Goal: Task Accomplishment & Management: Use online tool/utility

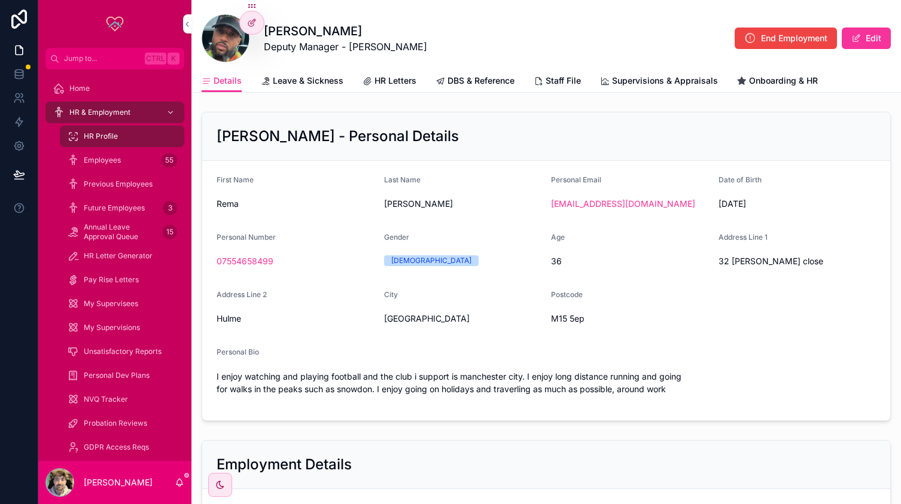
click at [126, 212] on span "Future Employees" at bounding box center [114, 208] width 61 height 10
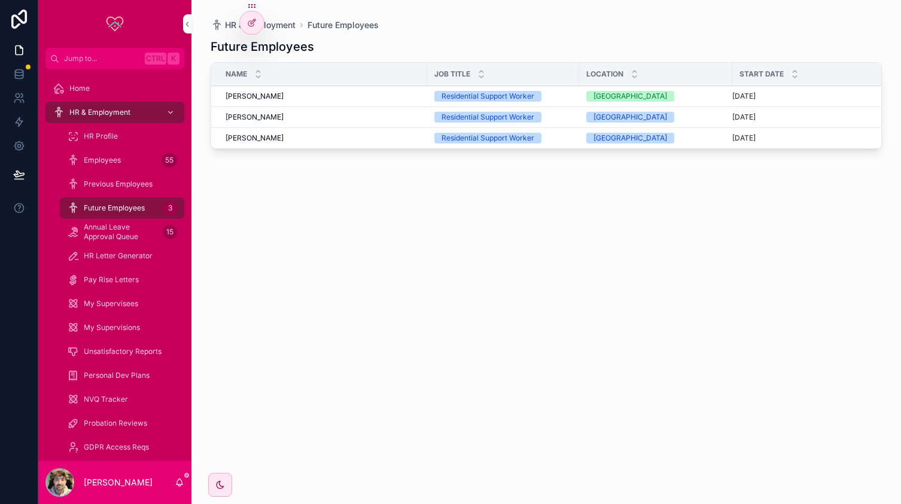
click at [269, 115] on span "[PERSON_NAME]" at bounding box center [254, 117] width 58 height 10
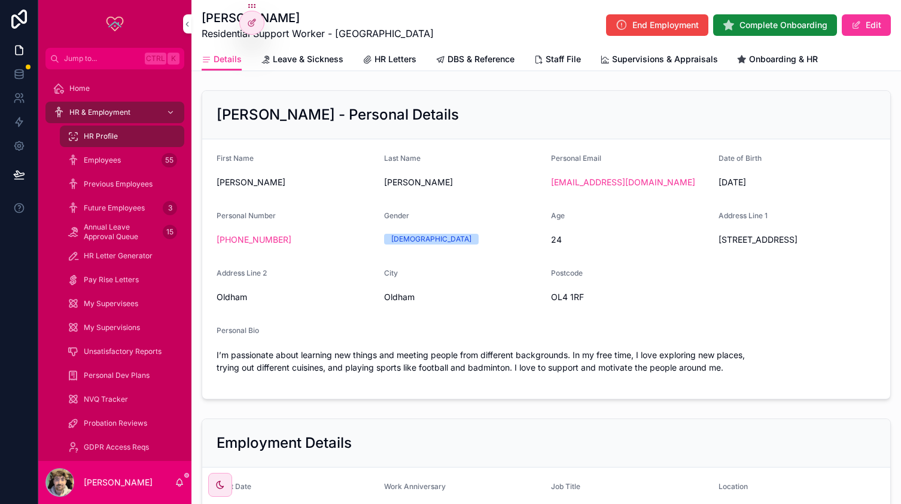
click at [112, 211] on span "Future Employees" at bounding box center [114, 208] width 61 height 10
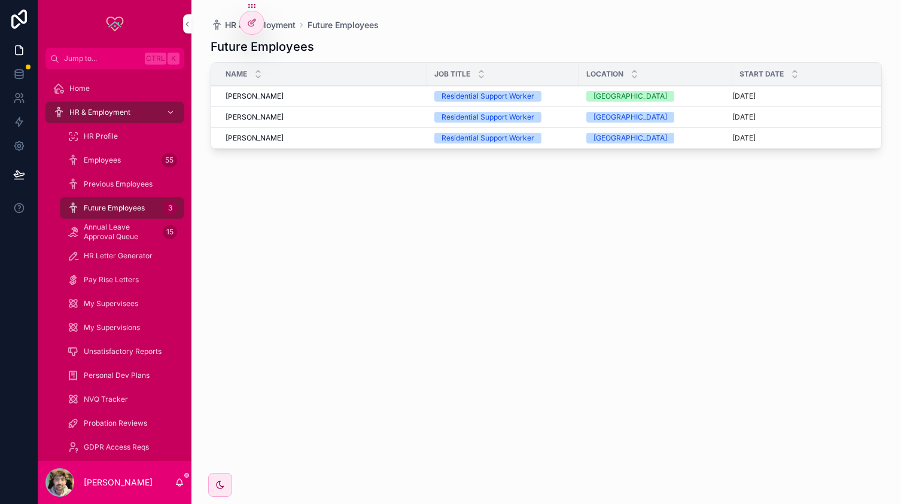
click at [301, 115] on div "[PERSON_NAME] [PERSON_NAME]" at bounding box center [322, 117] width 194 height 10
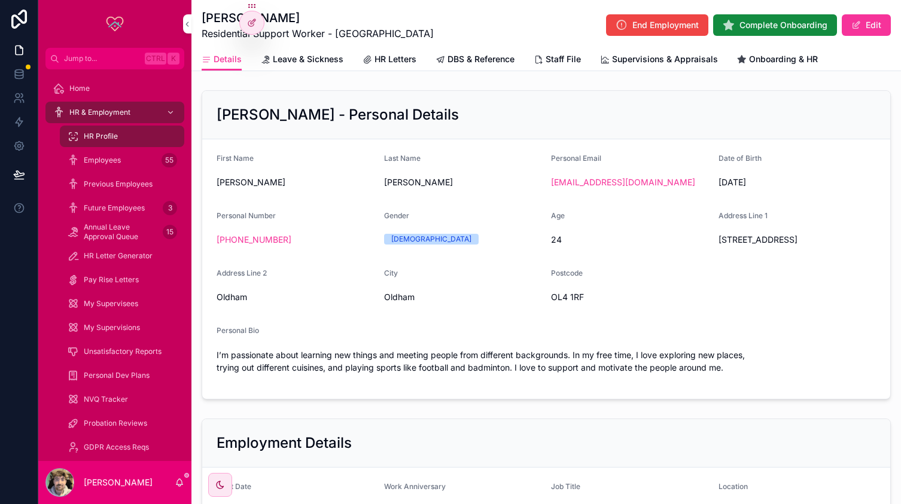
click at [773, 66] on link "Onboarding & HR" at bounding box center [777, 60] width 81 height 24
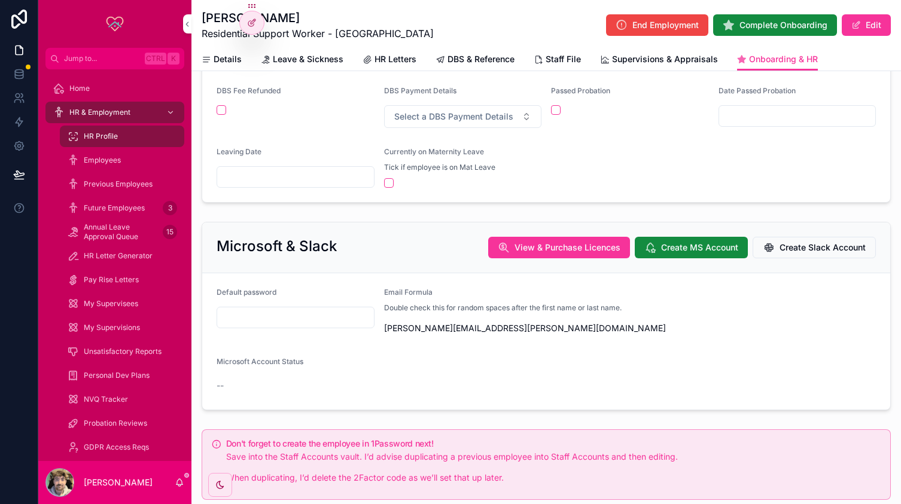
scroll to position [132, 0]
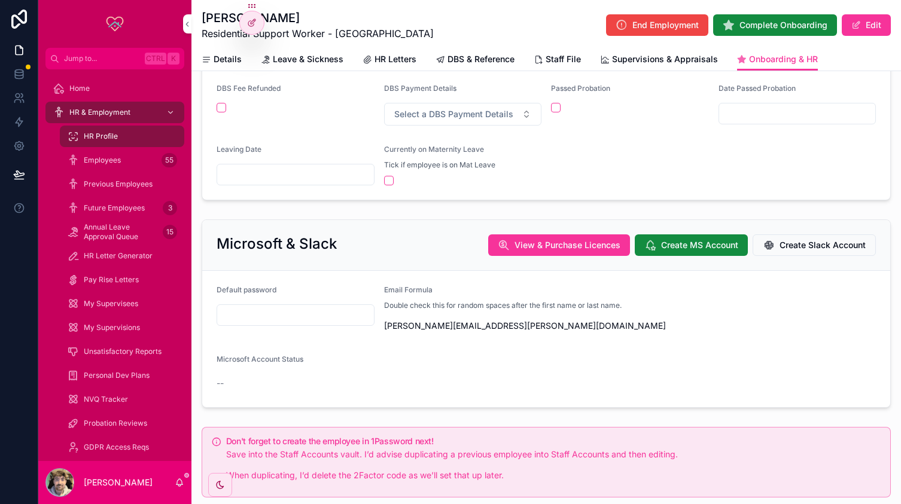
click at [0, 0] on icon "scrollable content" at bounding box center [0, 0] width 0 height 0
click at [269, 307] on input "scrollable content" at bounding box center [295, 315] width 157 height 17
type input "*"
click at [682, 239] on span "Create MS Account" at bounding box center [699, 245] width 77 height 12
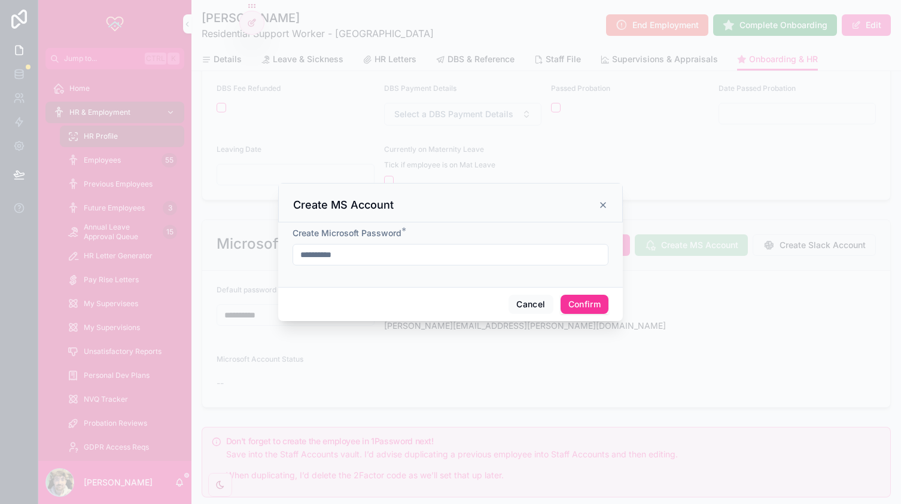
click at [586, 308] on button "Confirm" at bounding box center [584, 304] width 48 height 19
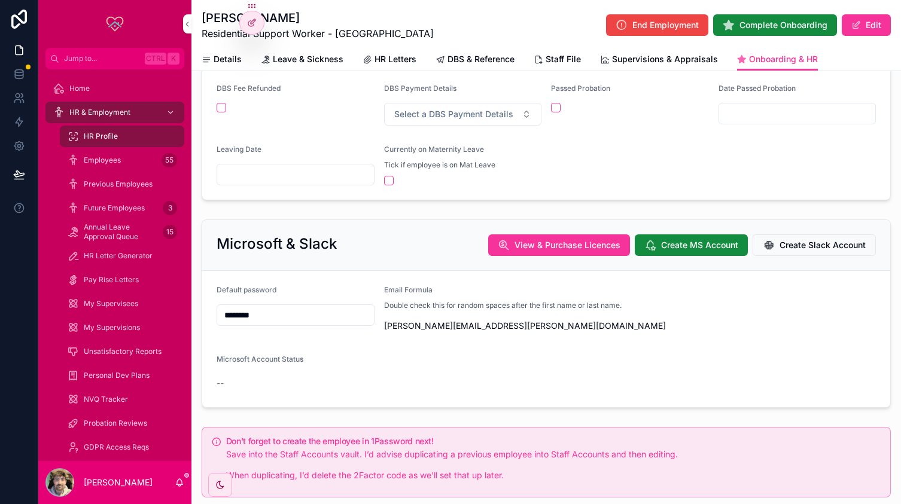
click at [282, 313] on input "********" at bounding box center [295, 315] width 157 height 17
type input "**********"
click at [396, 369] on div "Microsoft Account Status --" at bounding box center [546, 374] width 659 height 38
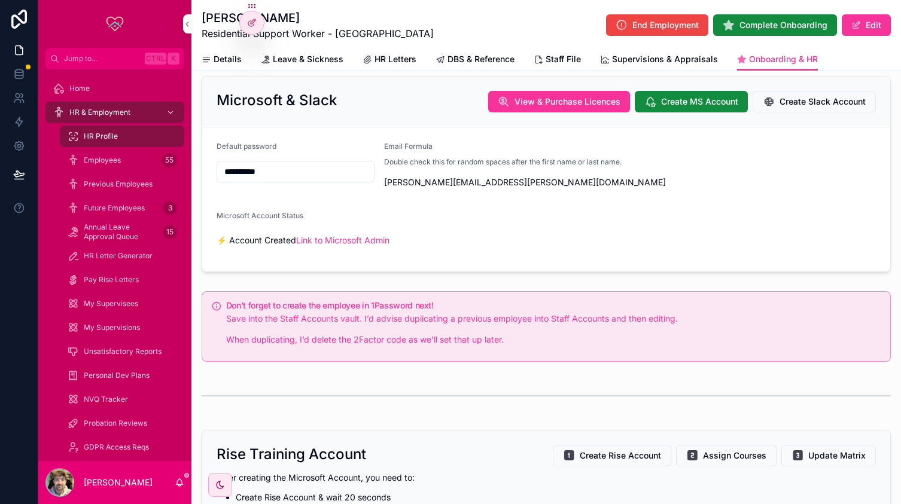
scroll to position [282, 0]
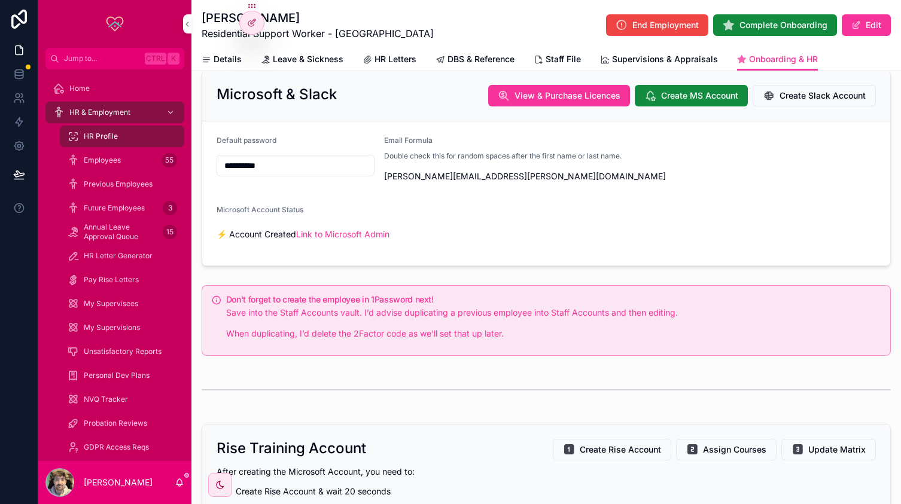
click at [813, 99] on span "Create Slack Account" at bounding box center [822, 96] width 86 height 12
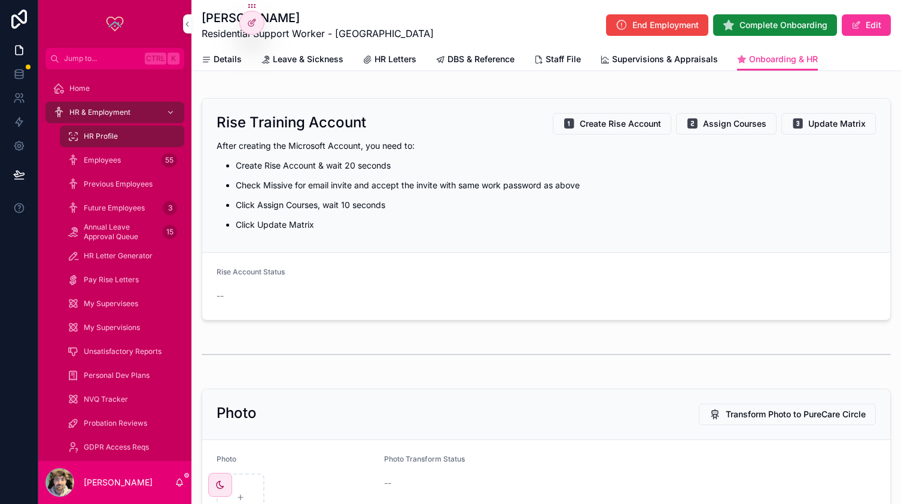
scroll to position [608, 0]
click at [612, 114] on div "Rise Training Account Create Rise Account Assign Courses Update Matrix After cr…" at bounding box center [546, 175] width 688 height 154
click at [608, 127] on span "Create Rise Account" at bounding box center [620, 123] width 81 height 12
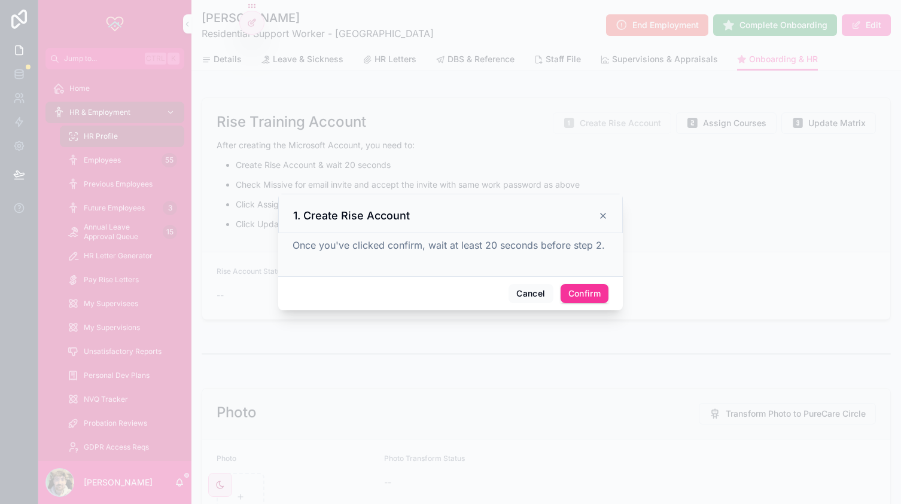
click at [586, 283] on div "Cancel Confirm" at bounding box center [450, 293] width 344 height 34
click at [584, 291] on button "Confirm" at bounding box center [584, 293] width 48 height 19
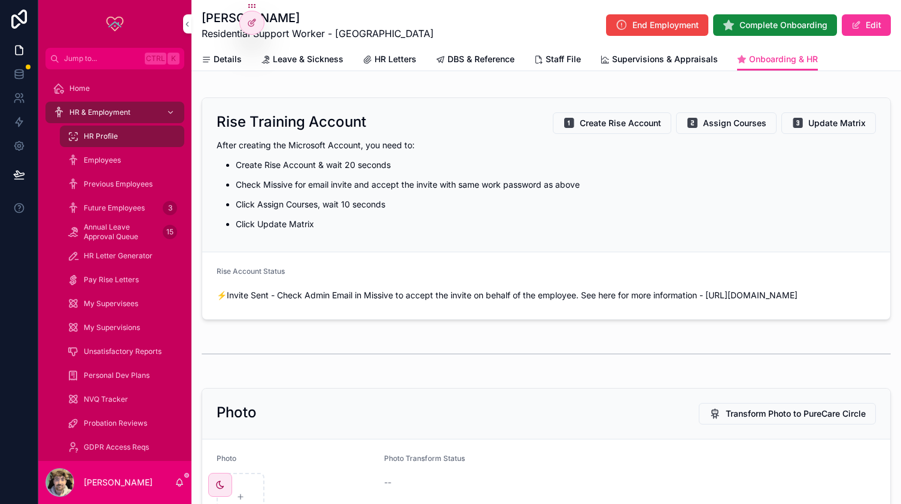
click at [738, 129] on span "Assign Courses" at bounding box center [734, 123] width 63 height 12
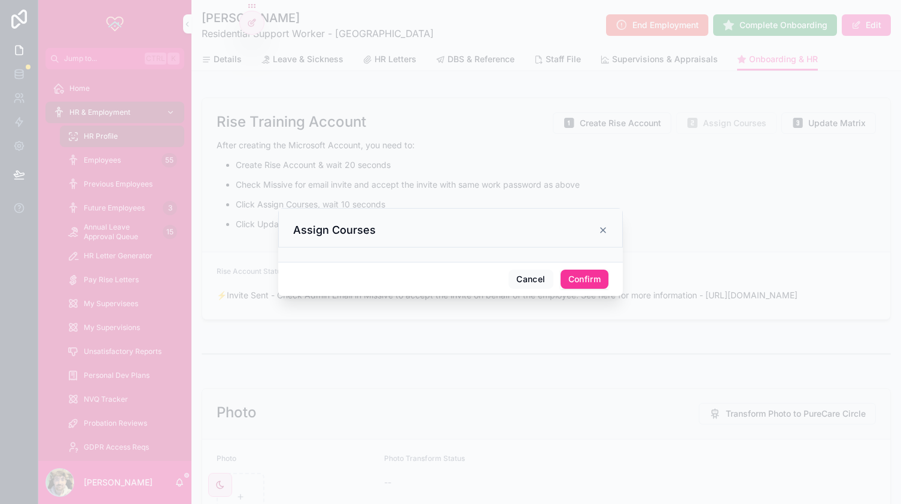
click at [586, 282] on button "Confirm" at bounding box center [584, 279] width 48 height 19
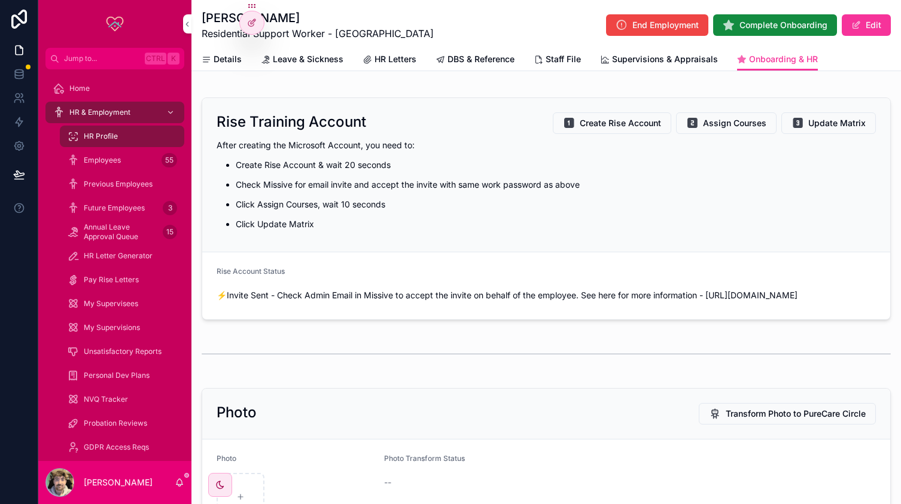
click at [810, 129] on span "Update Matrix" at bounding box center [836, 123] width 57 height 12
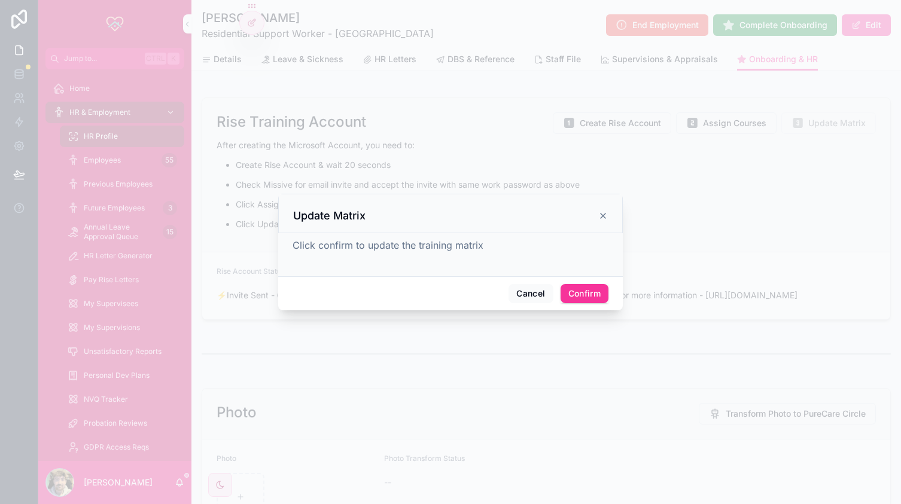
click at [584, 283] on div "Cancel Confirm" at bounding box center [450, 293] width 344 height 34
click at [584, 289] on button "Confirm" at bounding box center [584, 293] width 48 height 19
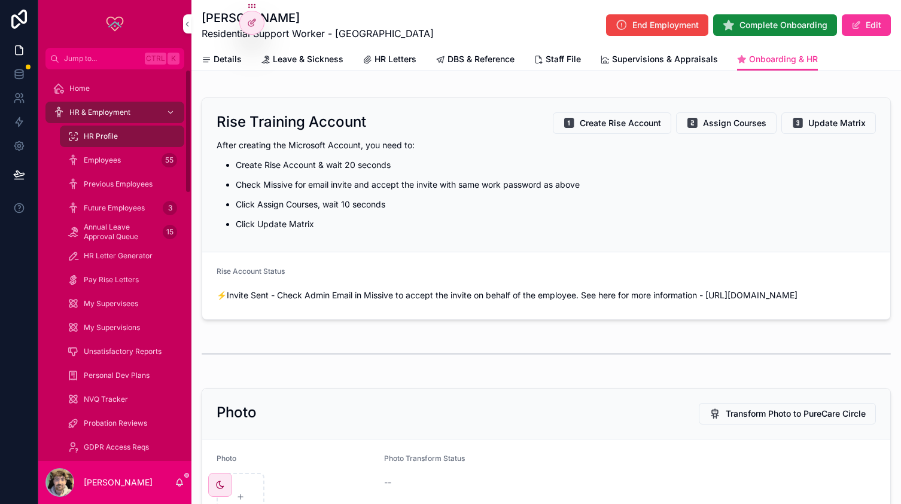
click at [124, 84] on div "Home" at bounding box center [115, 88] width 124 height 19
